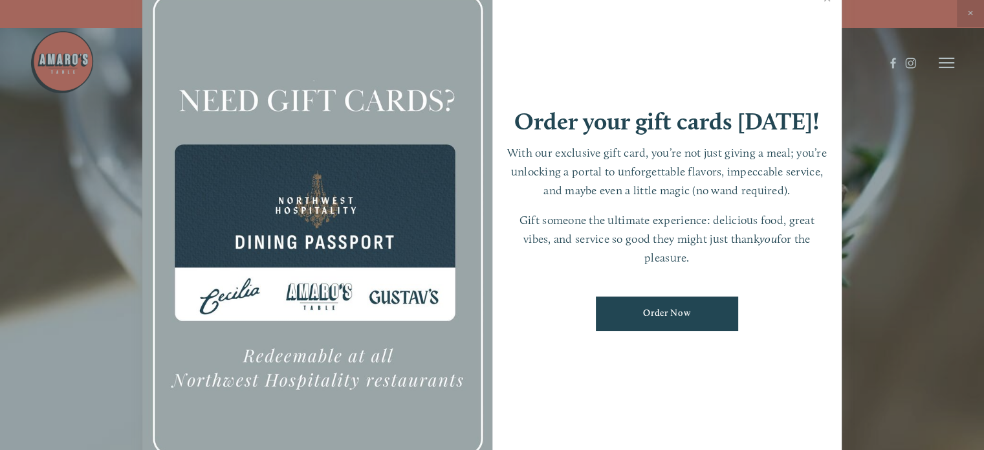
click at [940, 207] on div at bounding box center [492, 225] width 984 height 450
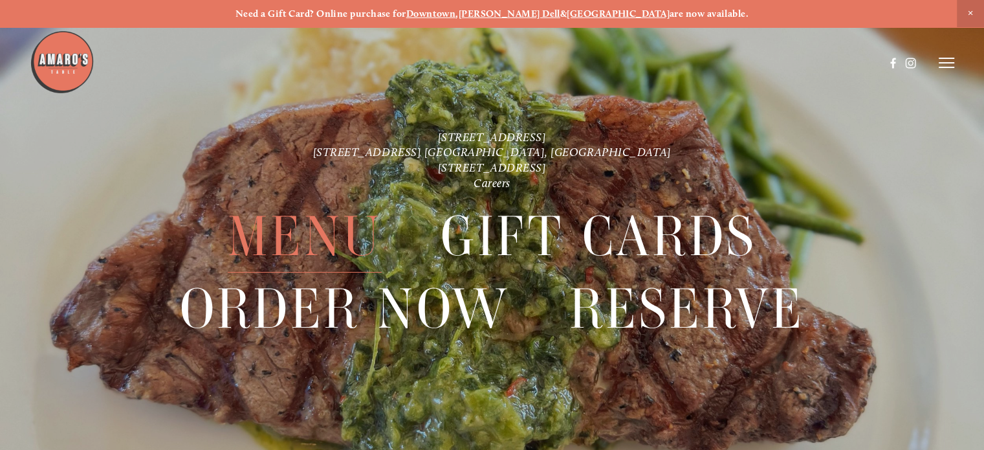
click at [289, 228] on span "Menu" at bounding box center [305, 237] width 154 height 72
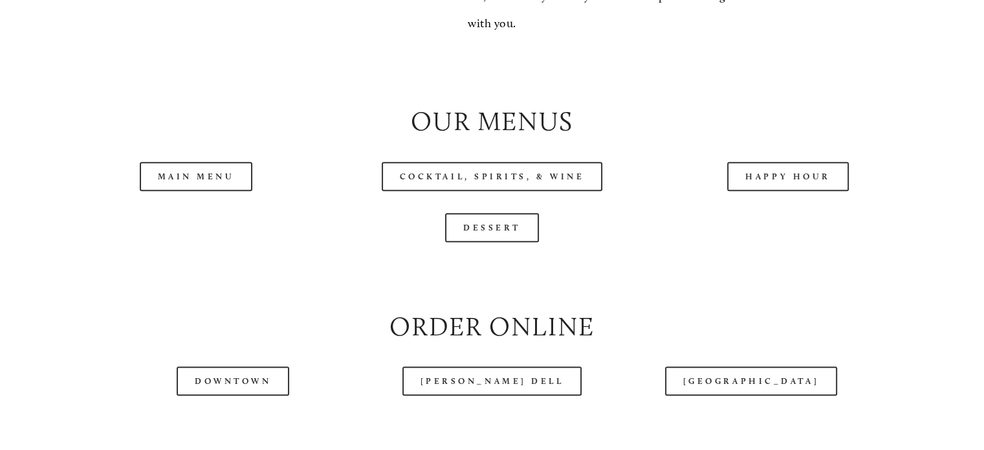
scroll to position [1294, 0]
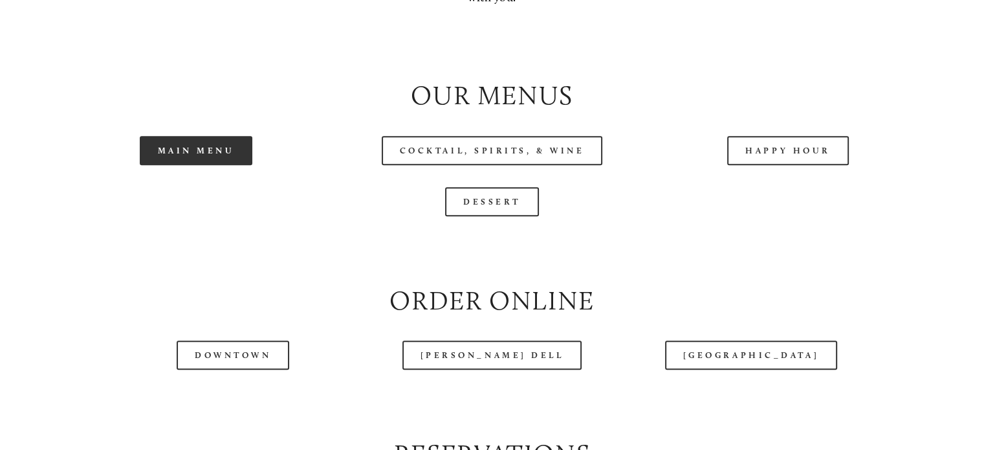
click at [182, 165] on link "Main Menu" at bounding box center [196, 150] width 113 height 29
